Goal: Task Accomplishment & Management: Manage account settings

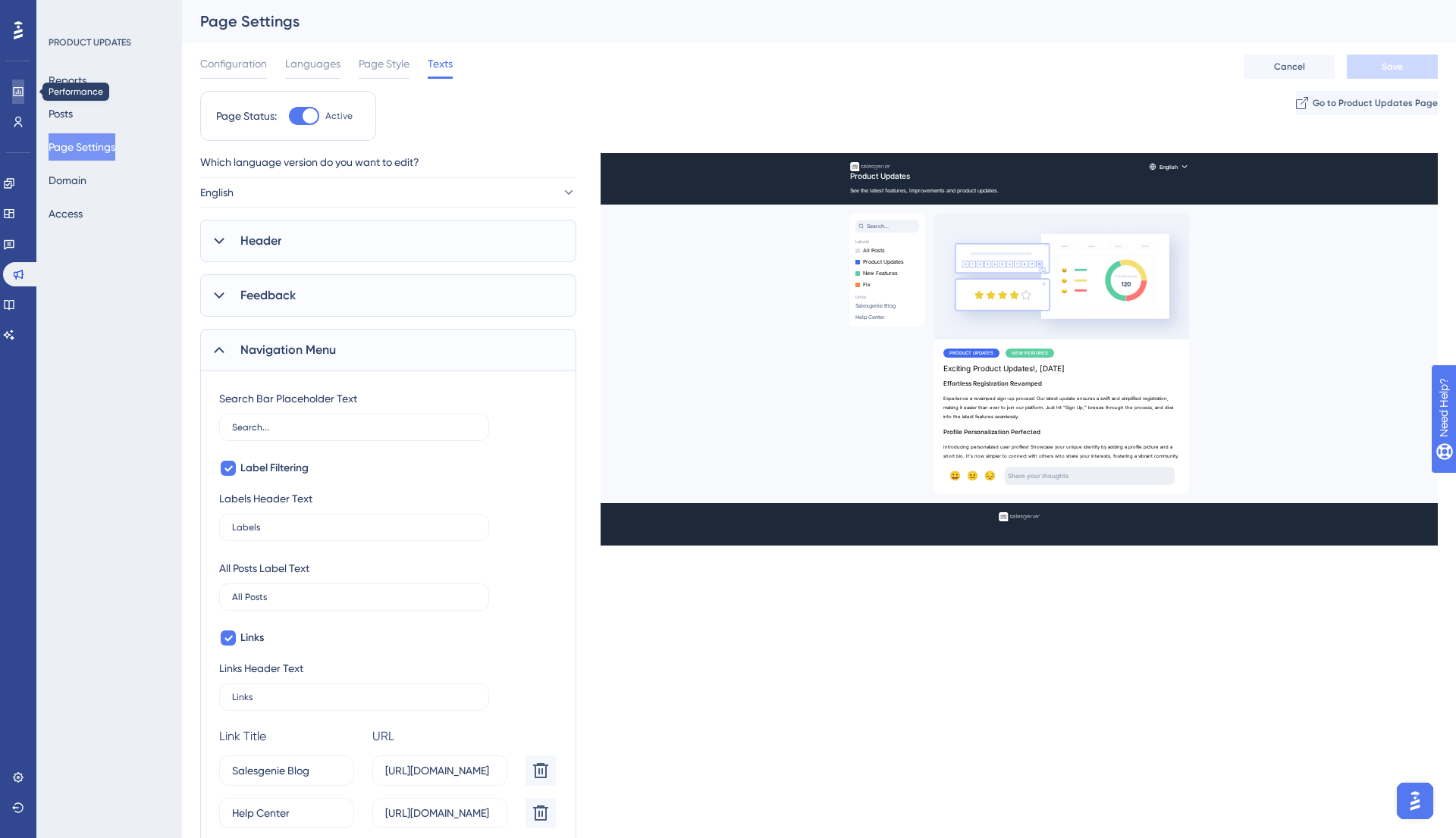
click at [24, 83] on link at bounding box center [19, 91] width 12 height 24
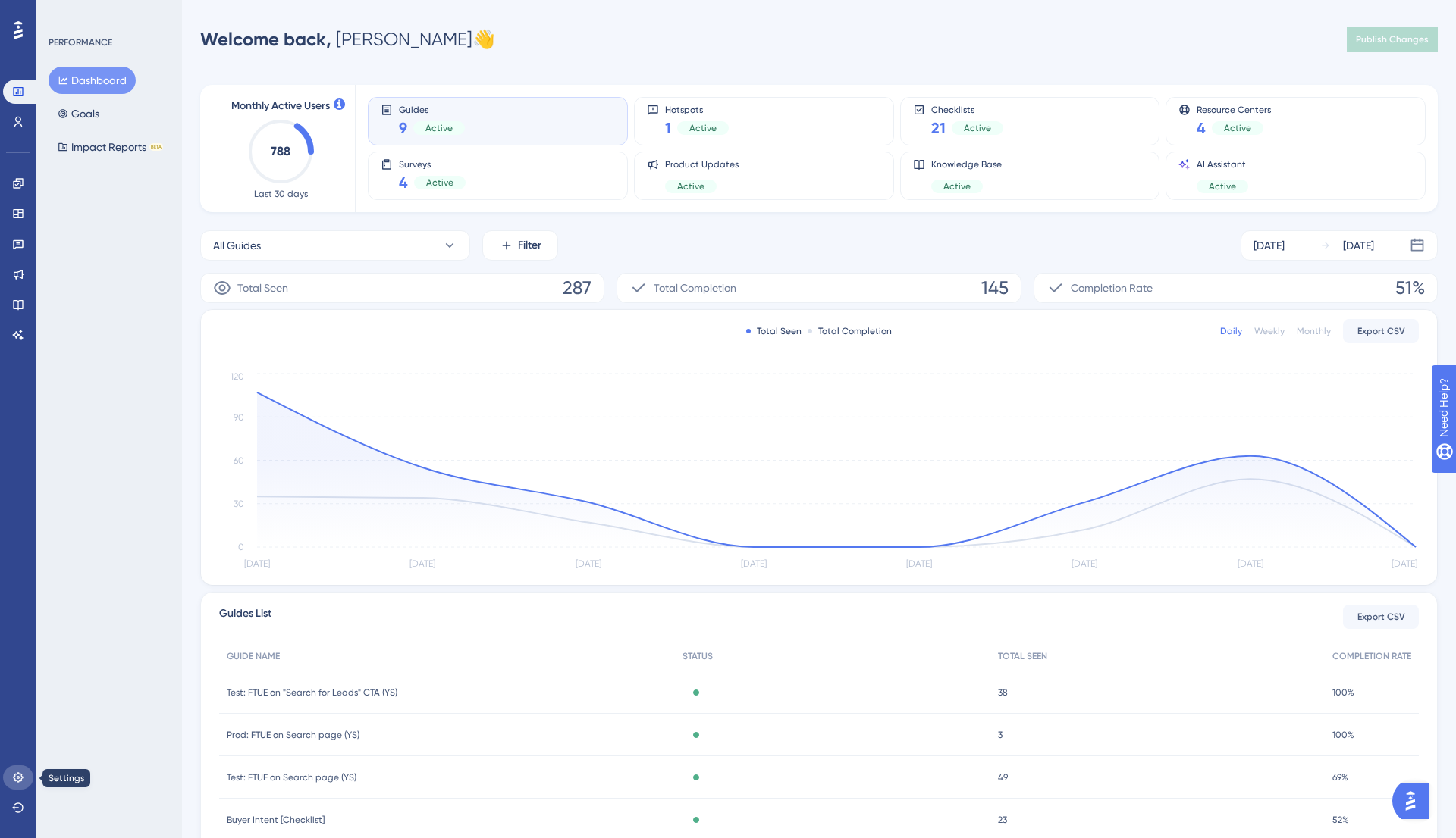
click at [23, 775] on icon at bounding box center [19, 778] width 12 height 12
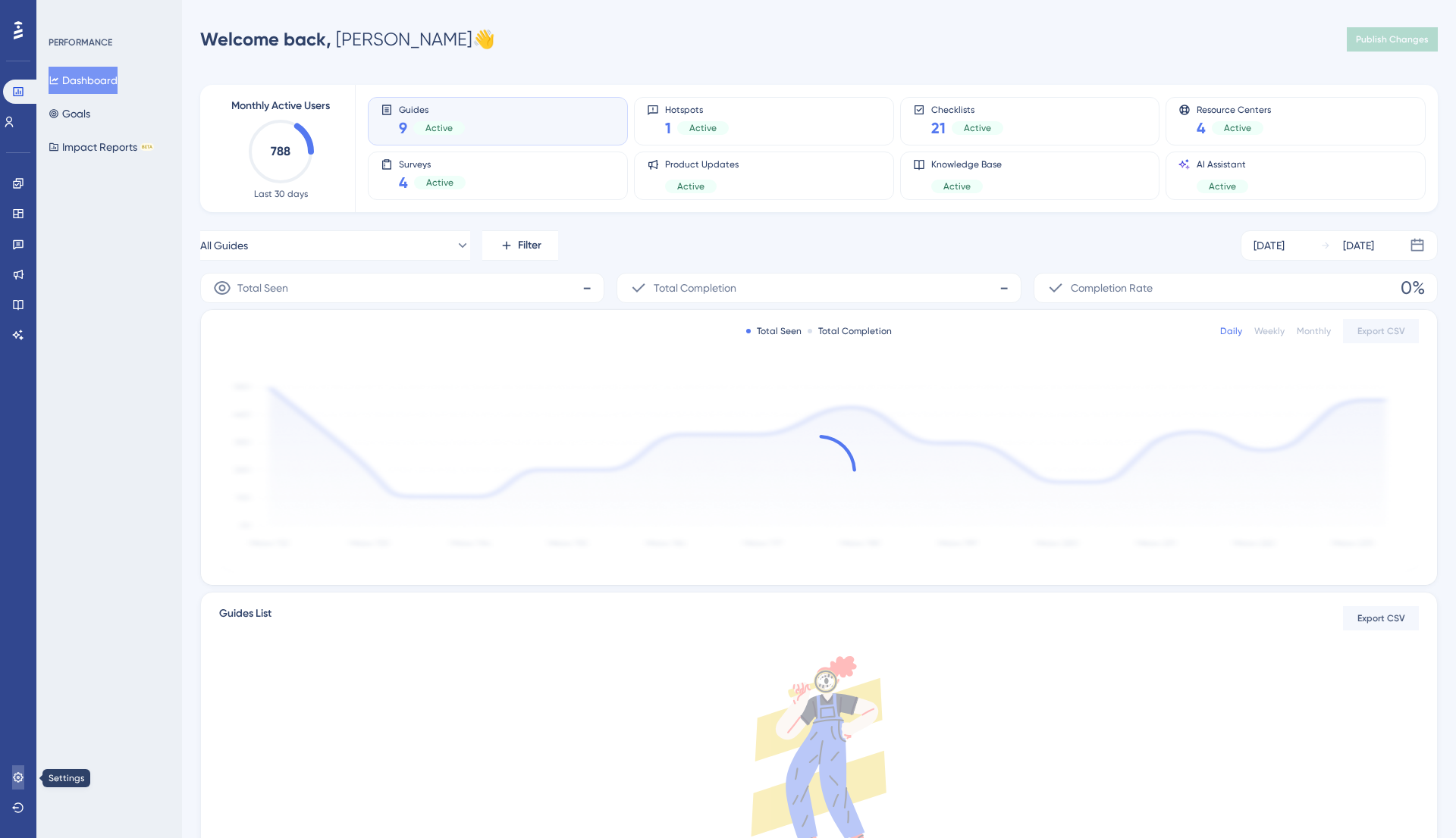
click at [20, 776] on icon at bounding box center [19, 778] width 12 height 12
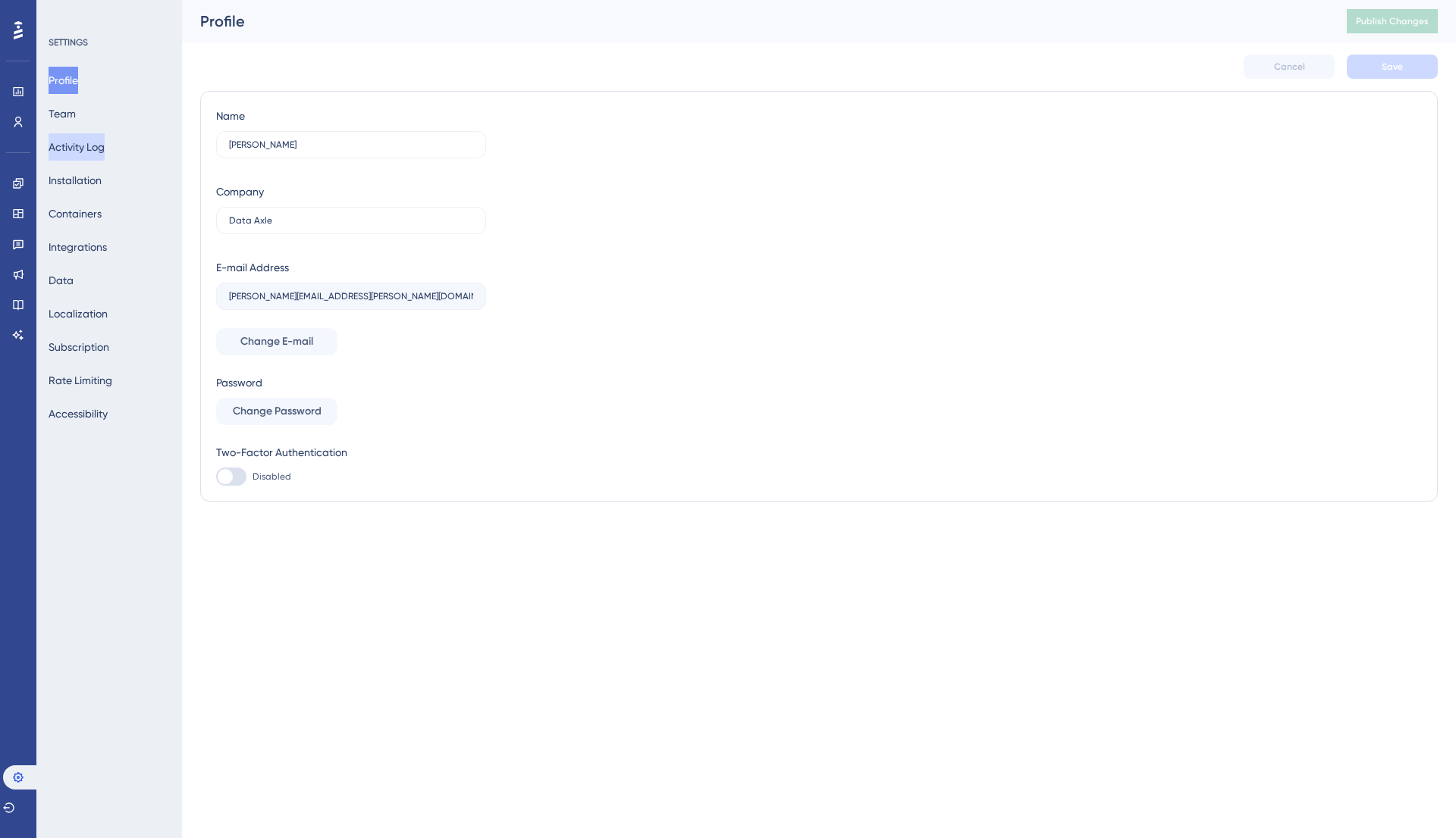
click at [83, 143] on button "Activity Log" at bounding box center [76, 147] width 56 height 27
